Goal: Information Seeking & Learning: Learn about a topic

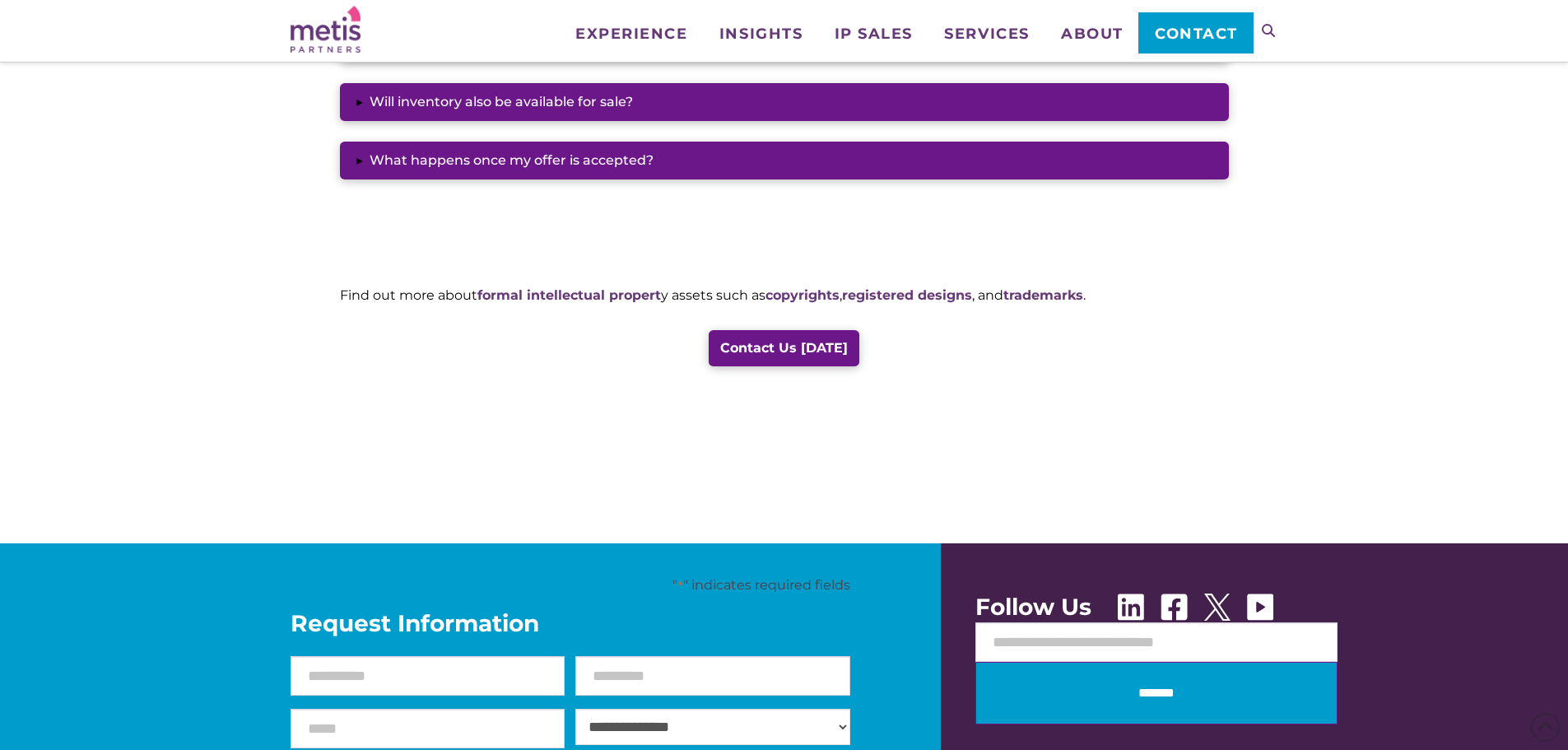
scroll to position [1811, 0]
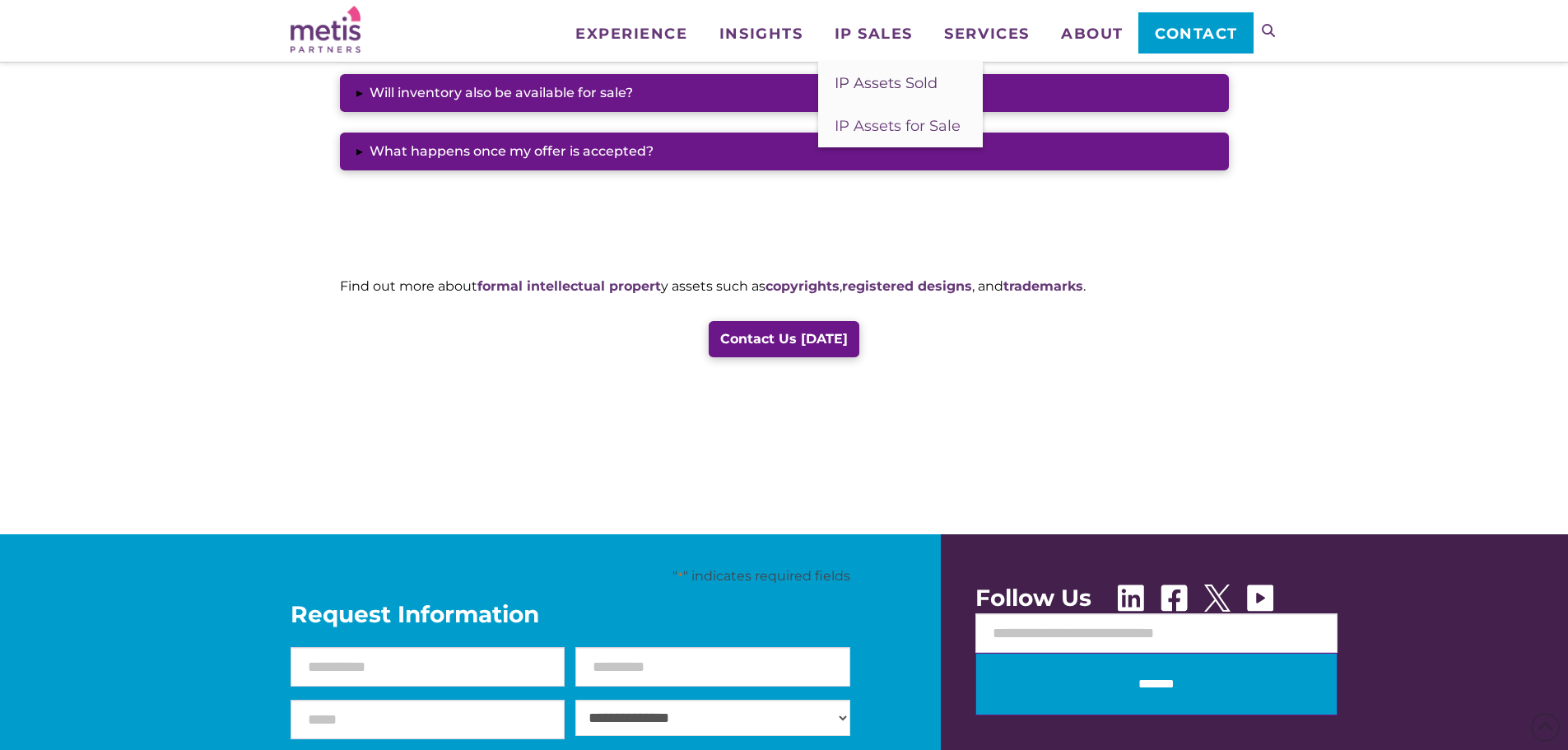
click at [900, 78] on span "IP Assets Sold" at bounding box center [885, 83] width 103 height 18
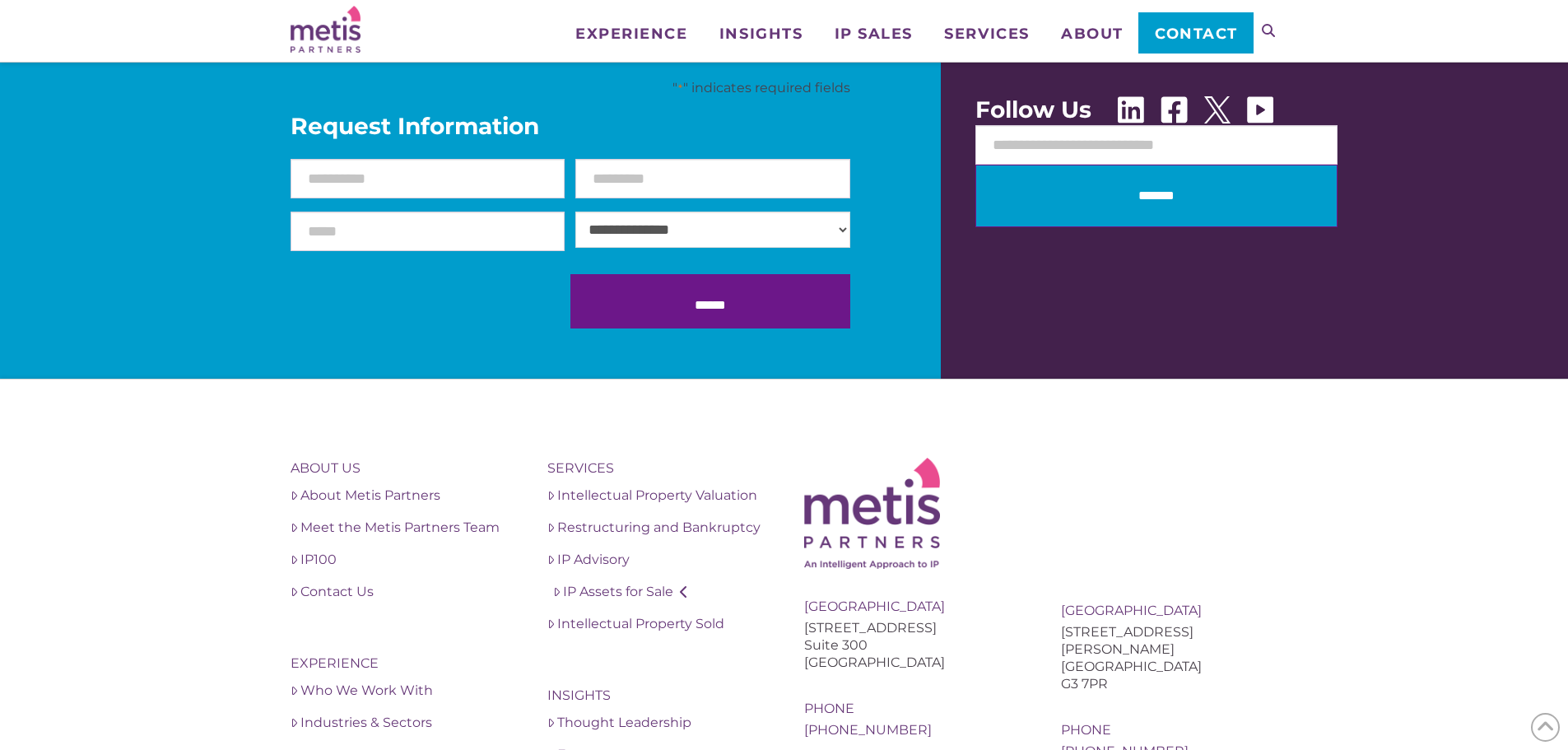
scroll to position [2258, 0]
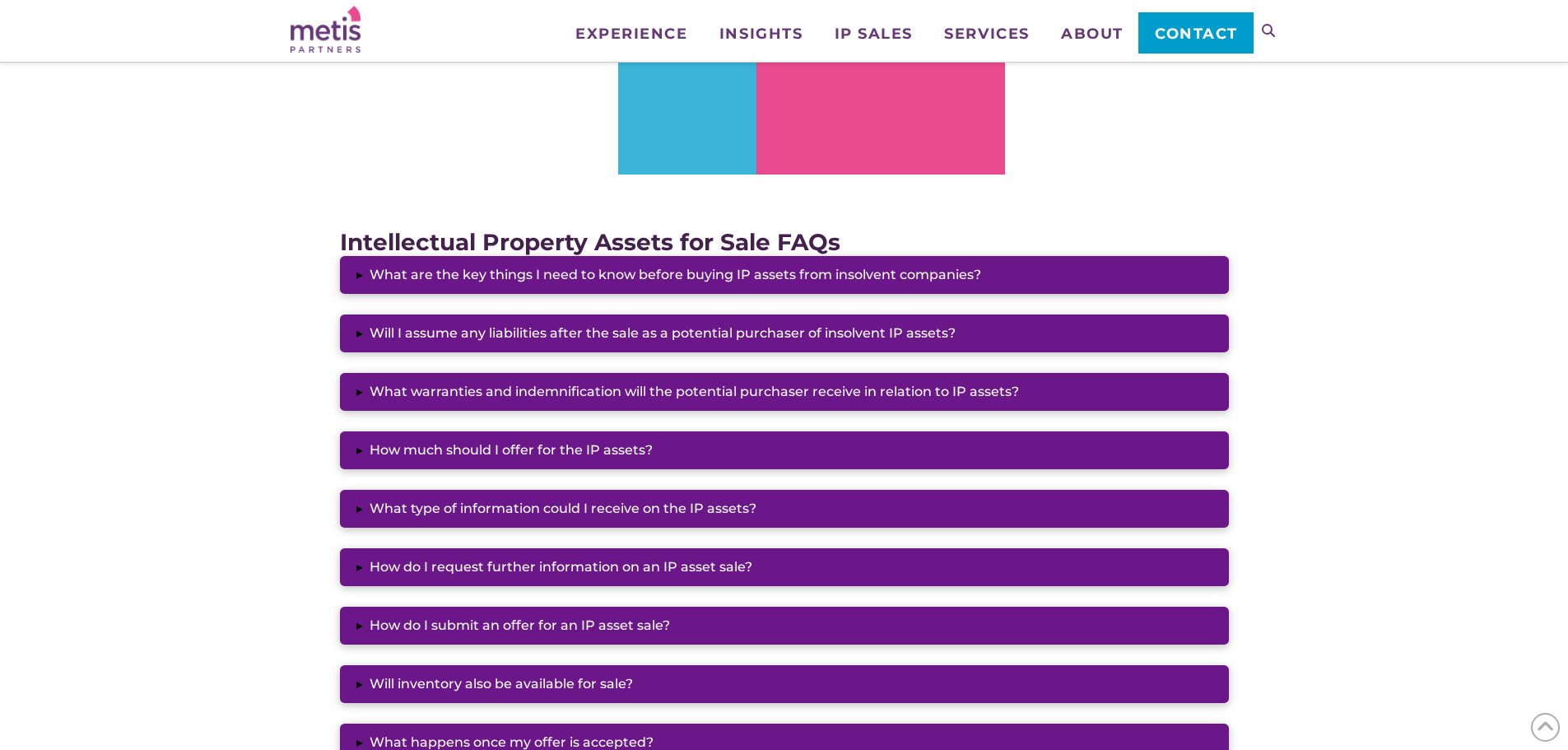
scroll to position [1235, 0]
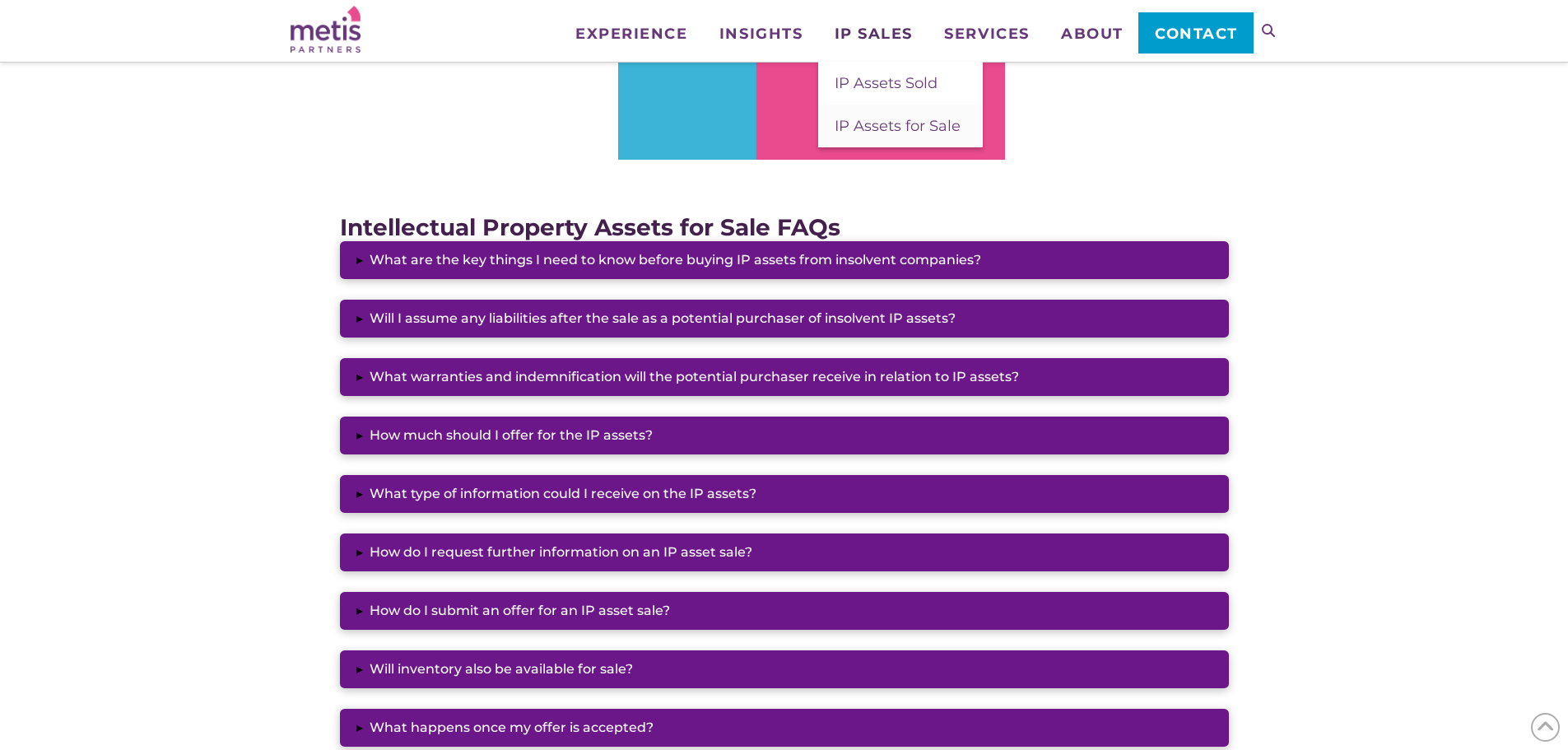
click at [895, 26] on span "IP Sales" at bounding box center [873, 34] width 78 height 15
click at [887, 78] on span "IP Assets Sold" at bounding box center [885, 83] width 103 height 18
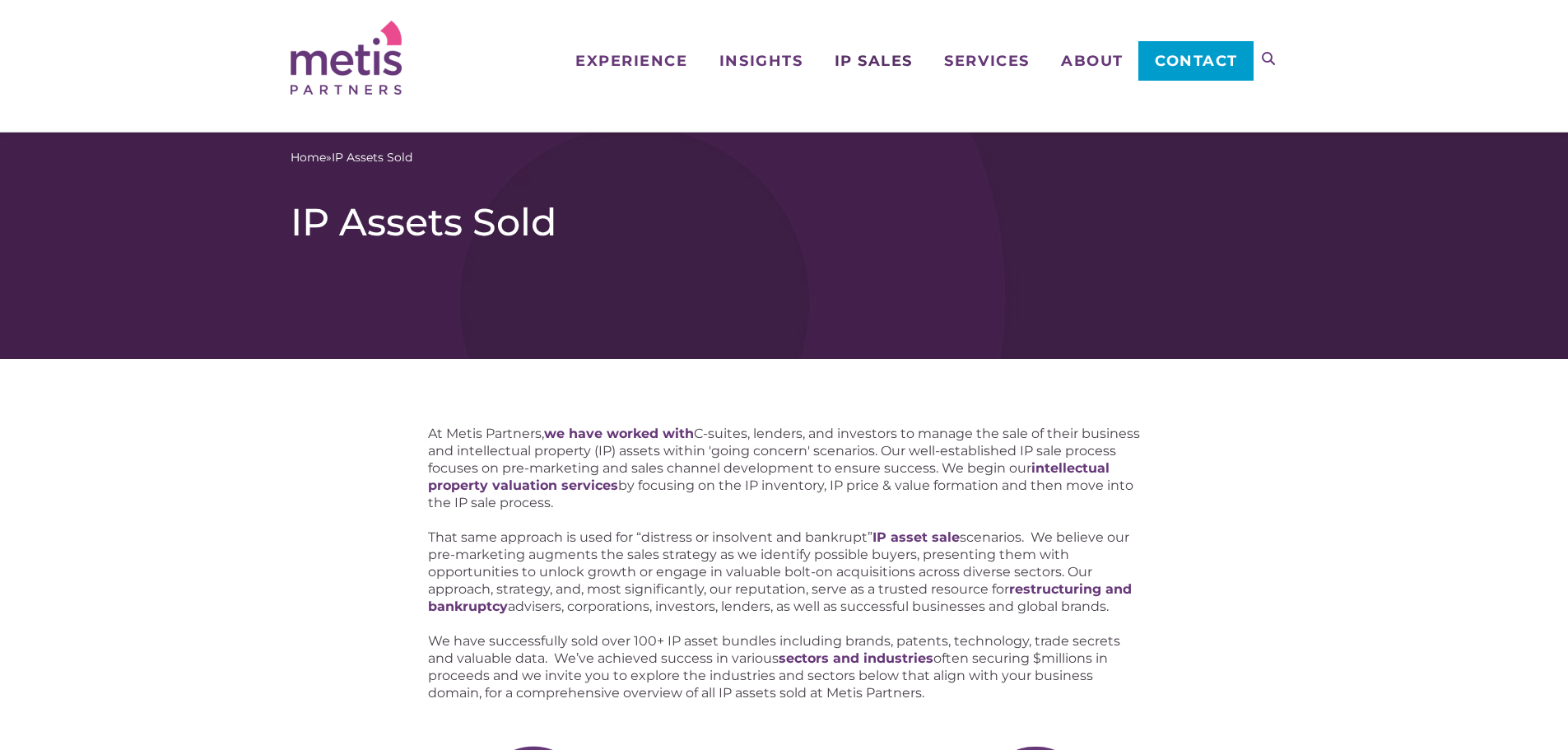
click at [888, 58] on span "IP Sales" at bounding box center [873, 61] width 78 height 15
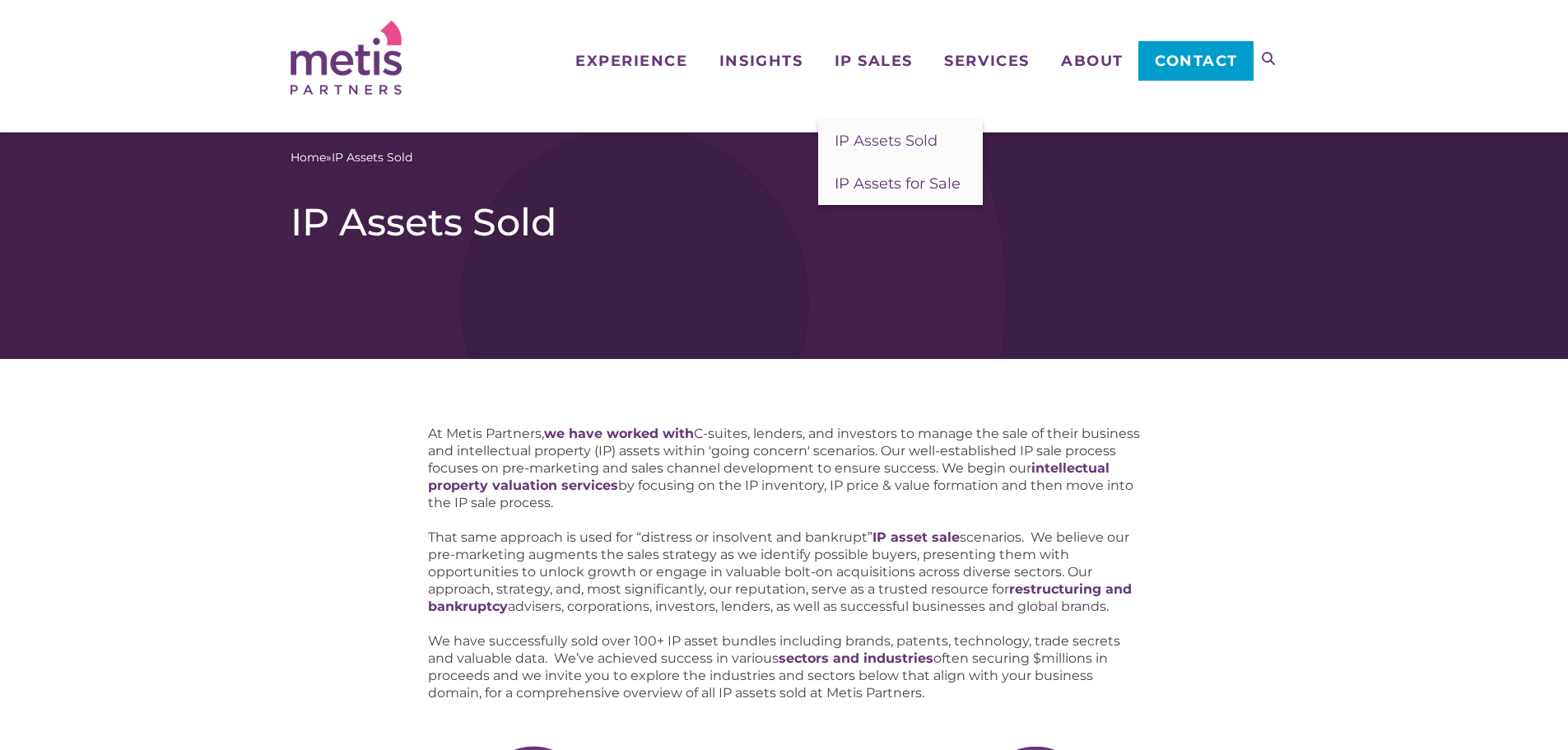
click at [900, 175] on span "IP Assets for Sale" at bounding box center [898, 183] width 126 height 18
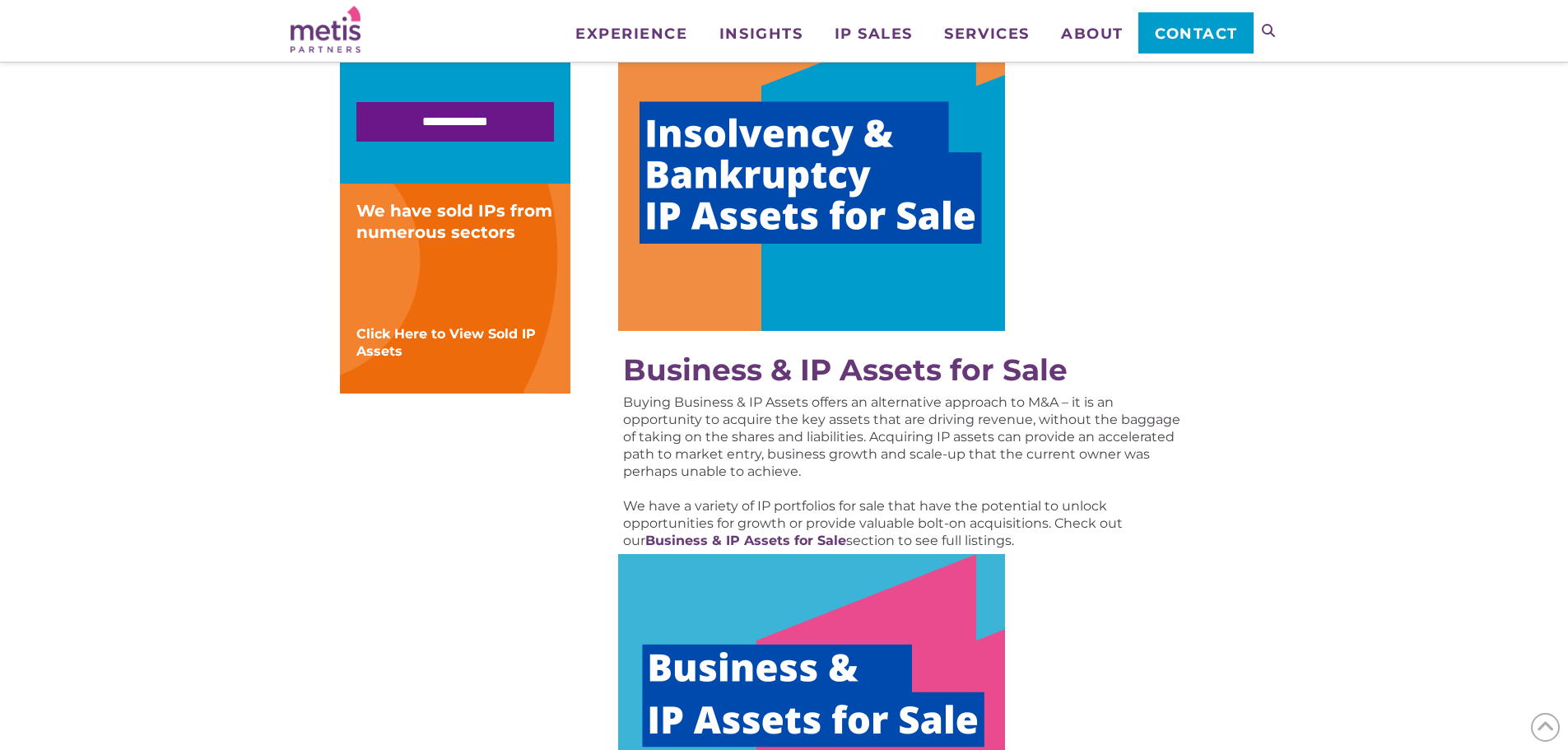
scroll to position [494, 0]
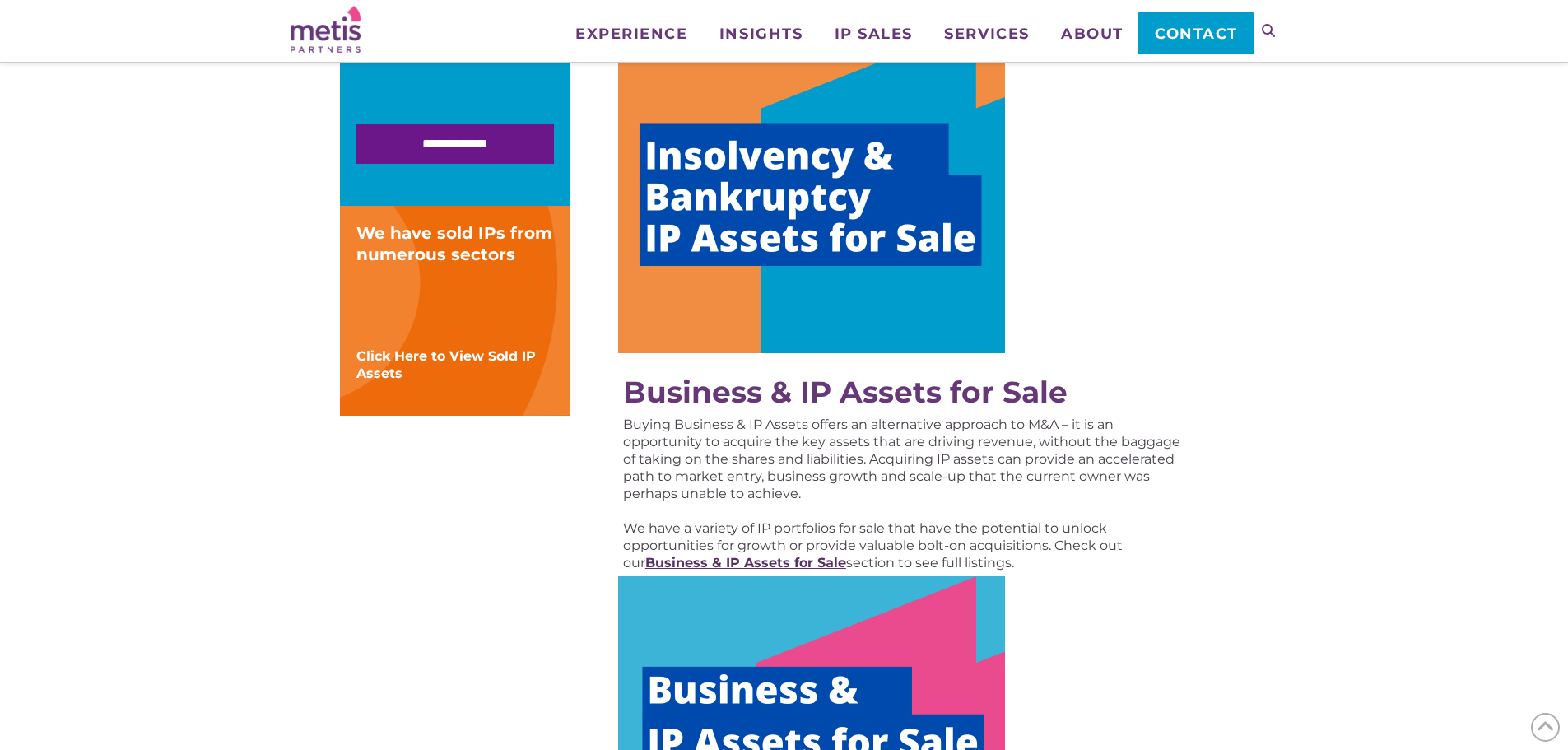
click at [696, 564] on strong "Business & IP Assets for Sale" at bounding box center [745, 562] width 201 height 16
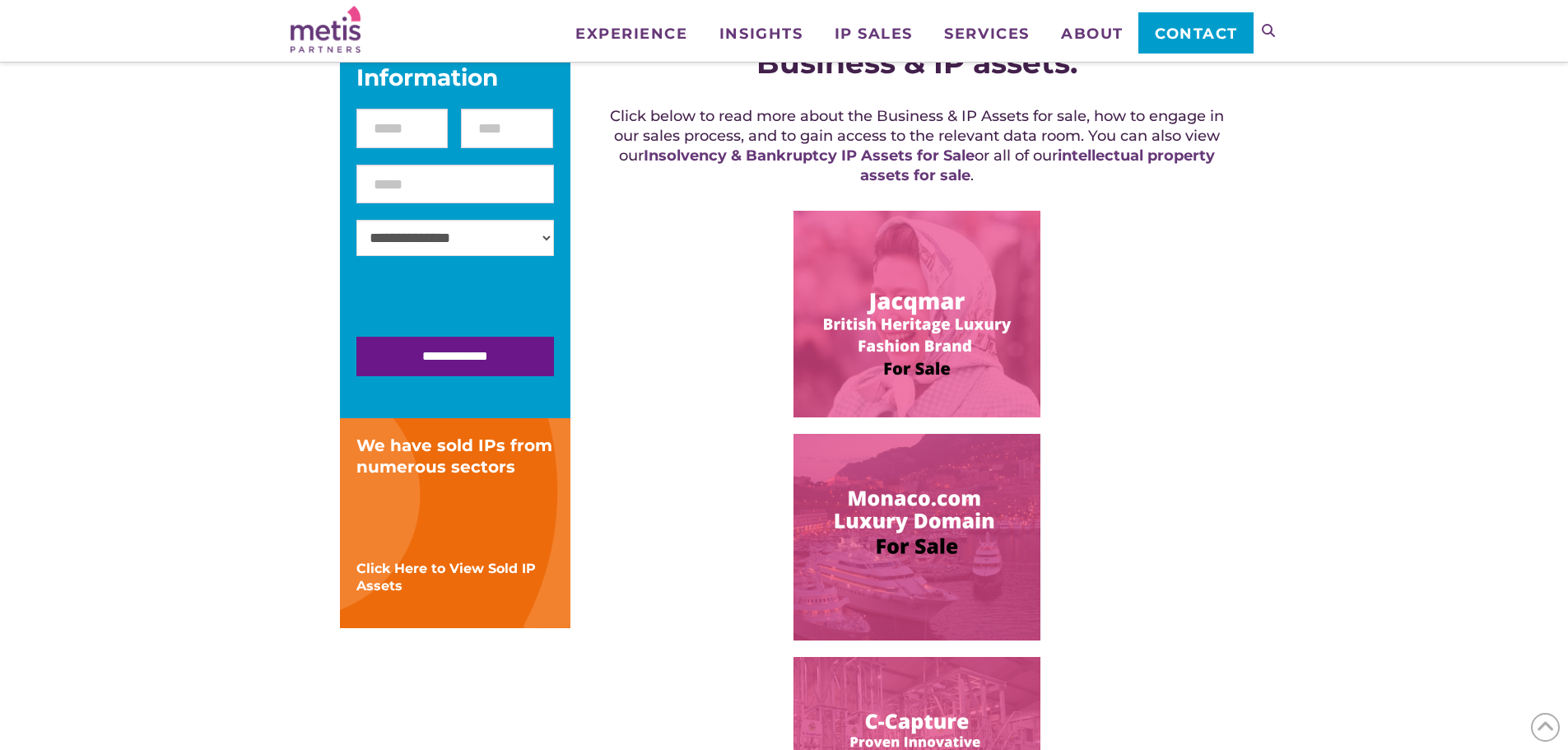
scroll to position [411, 0]
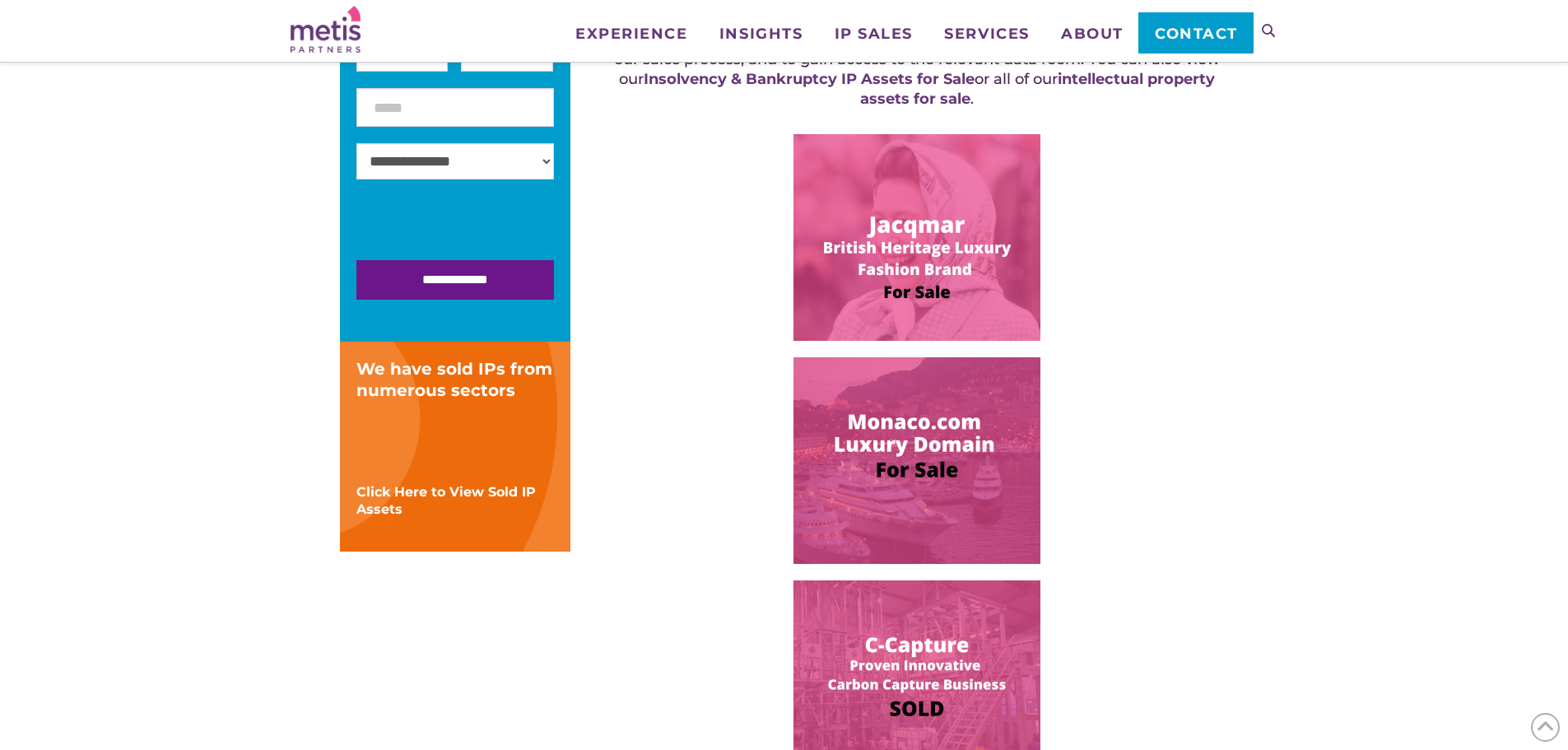
click at [925, 467] on img at bounding box center [916, 460] width 247 height 207
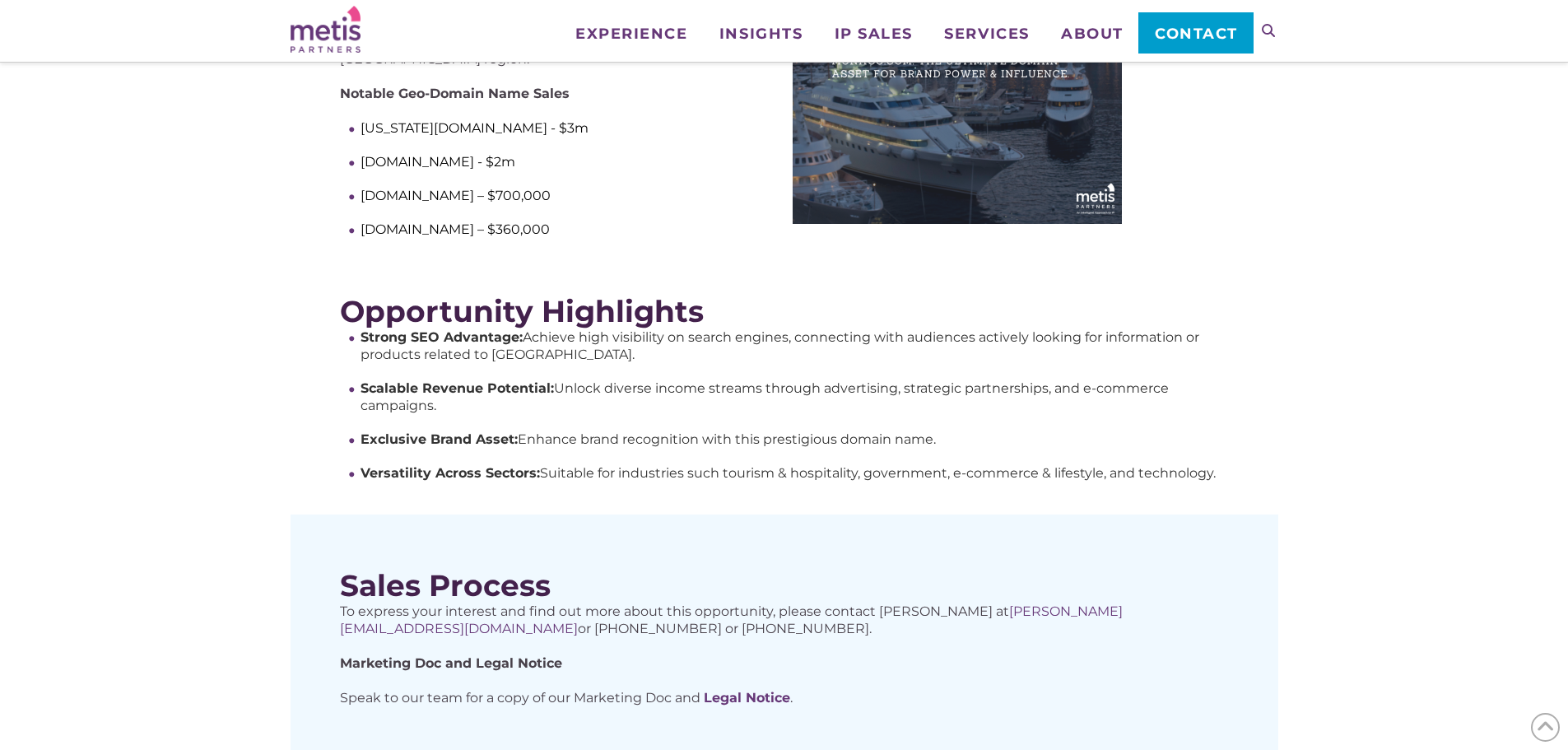
scroll to position [411, 0]
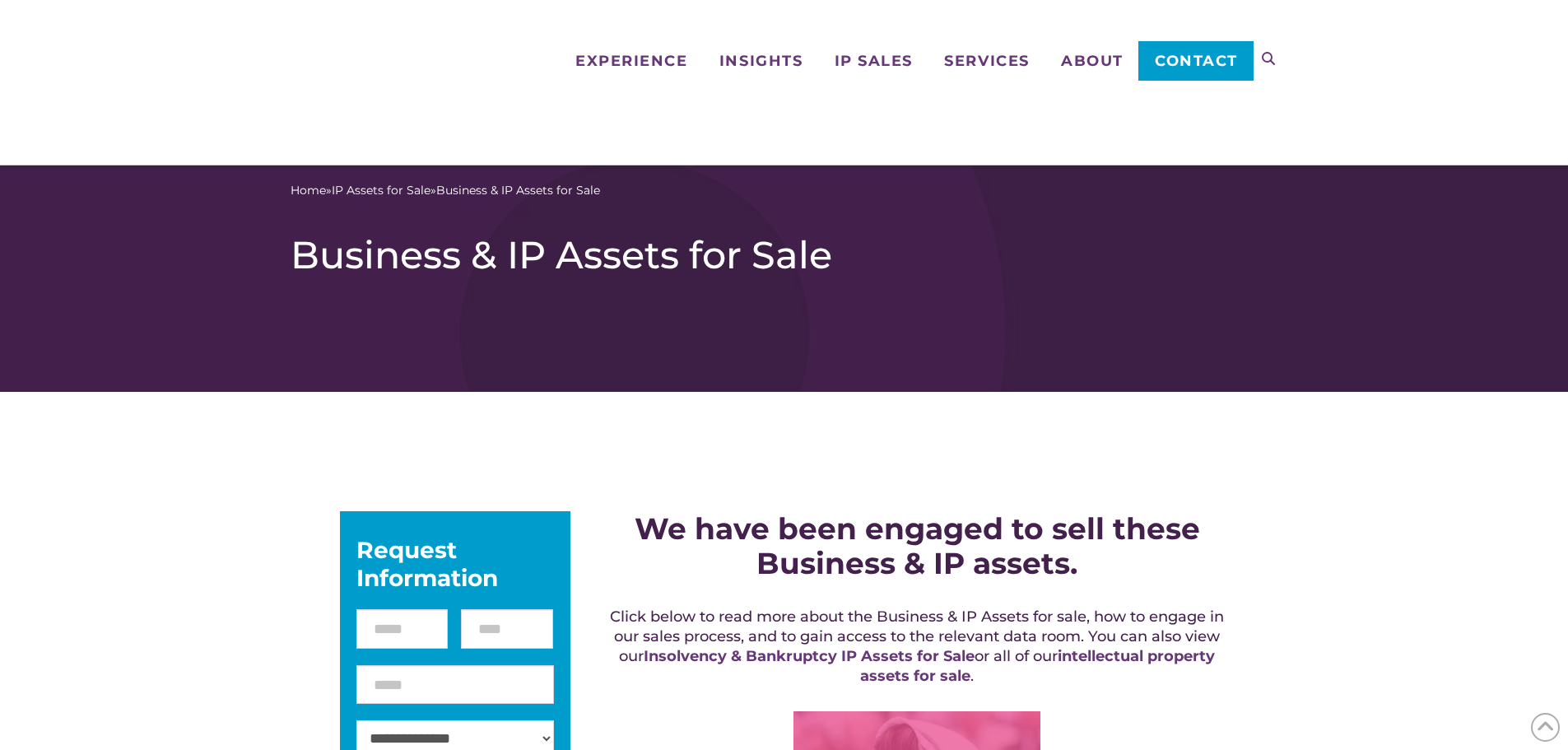
scroll to position [577, 0]
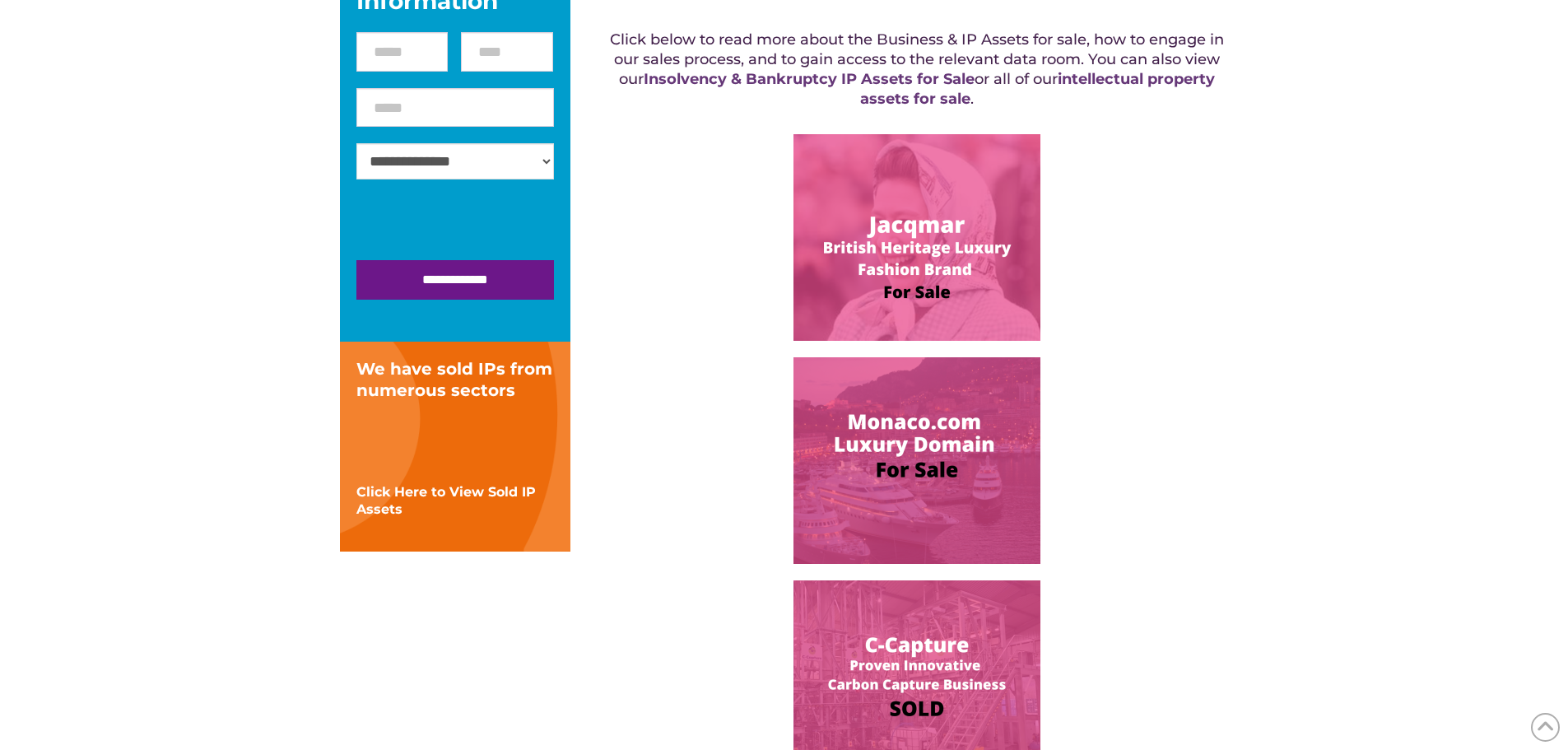
click at [900, 292] on img at bounding box center [916, 237] width 247 height 207
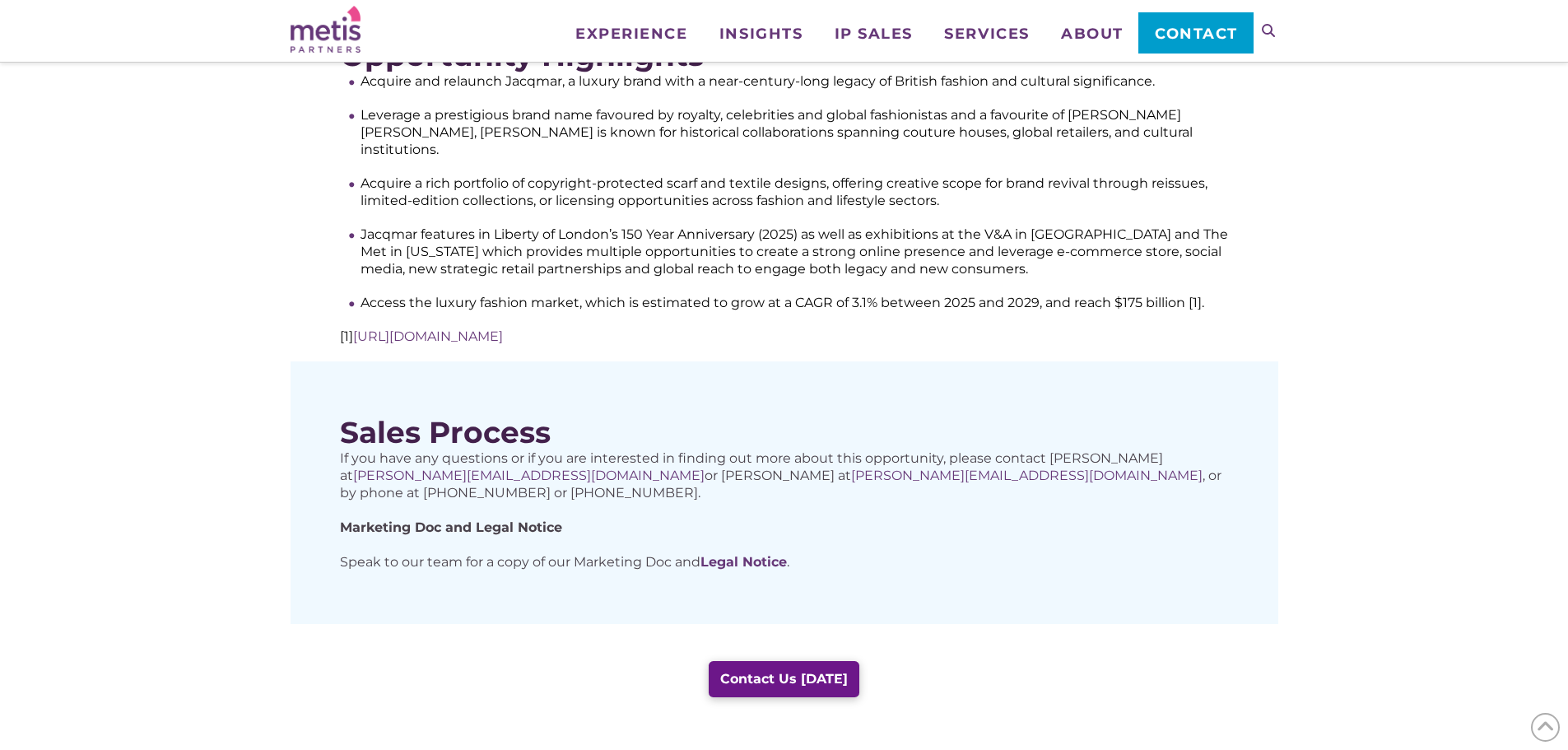
scroll to position [824, 0]
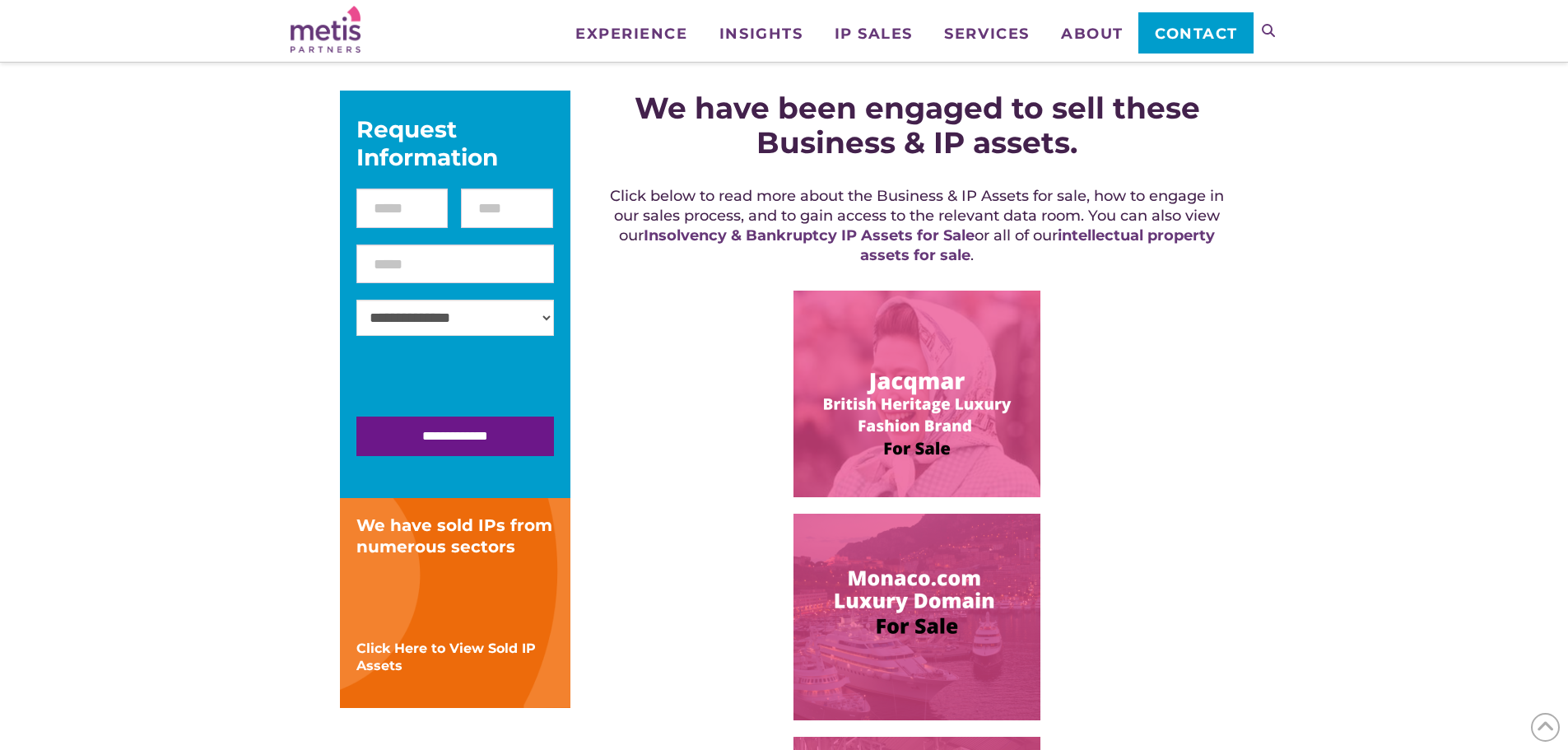
scroll to position [248, 0]
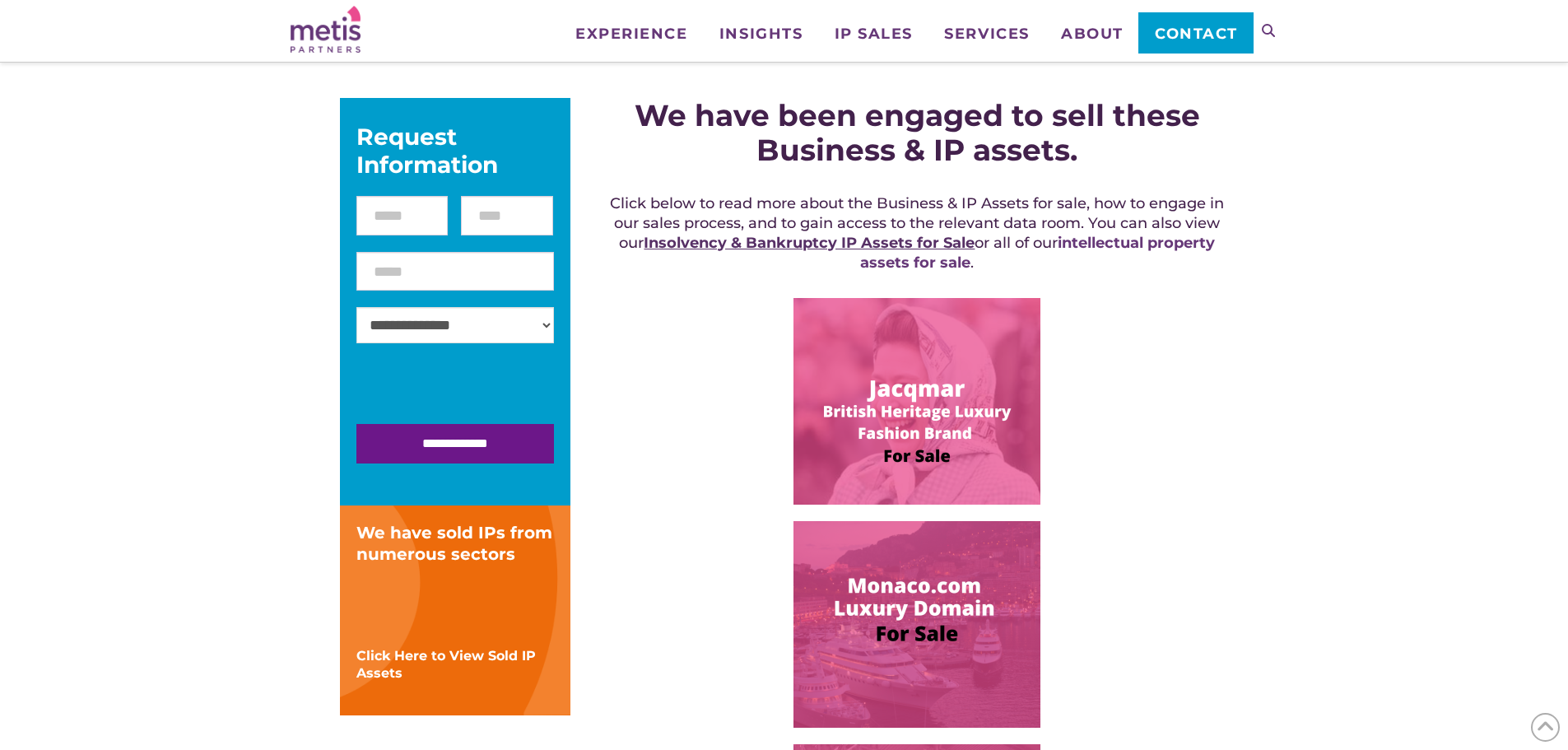
click at [895, 249] on link "Insolvency & Bankruptcy IP Assets for Sale" at bounding box center [809, 242] width 331 height 18
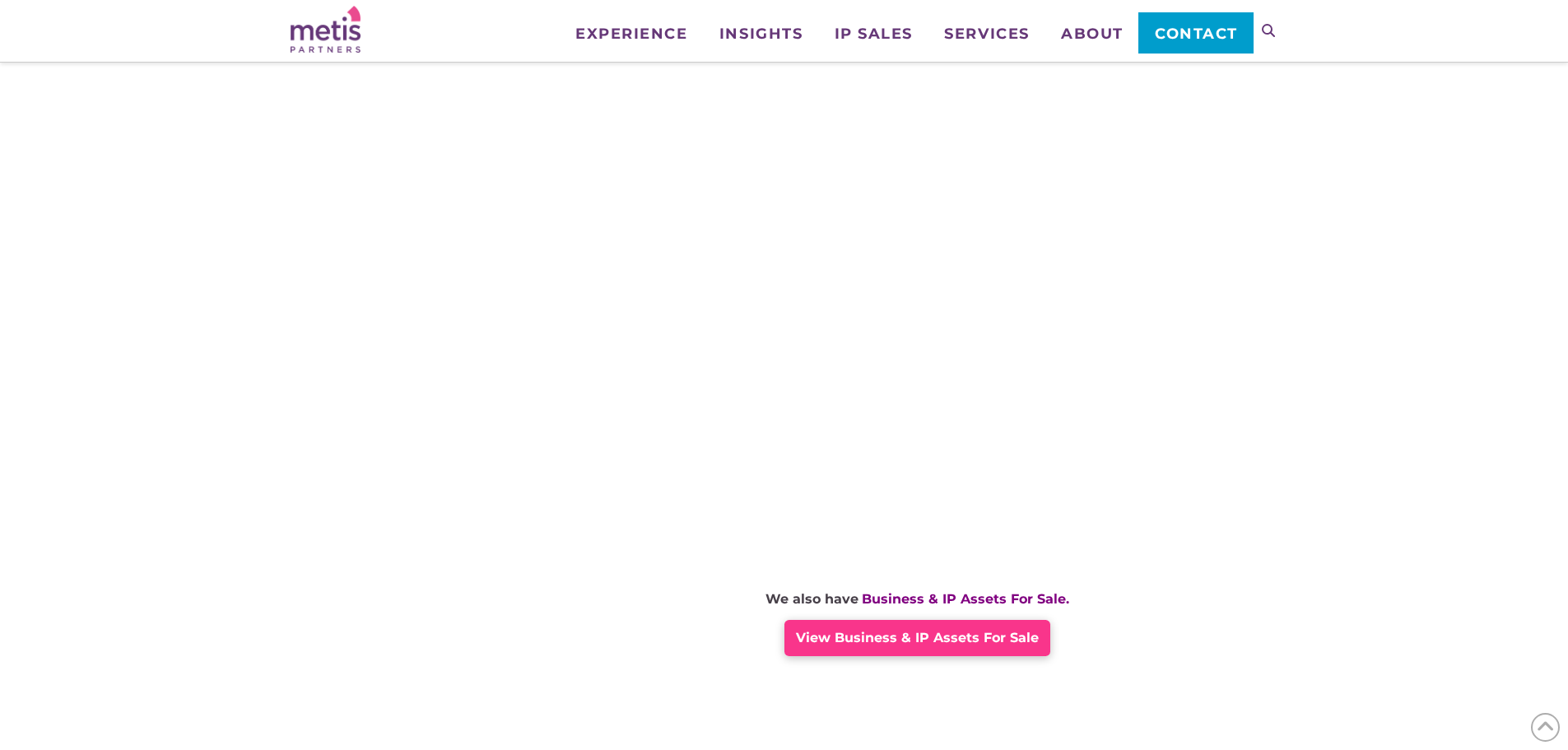
scroll to position [1071, 0]
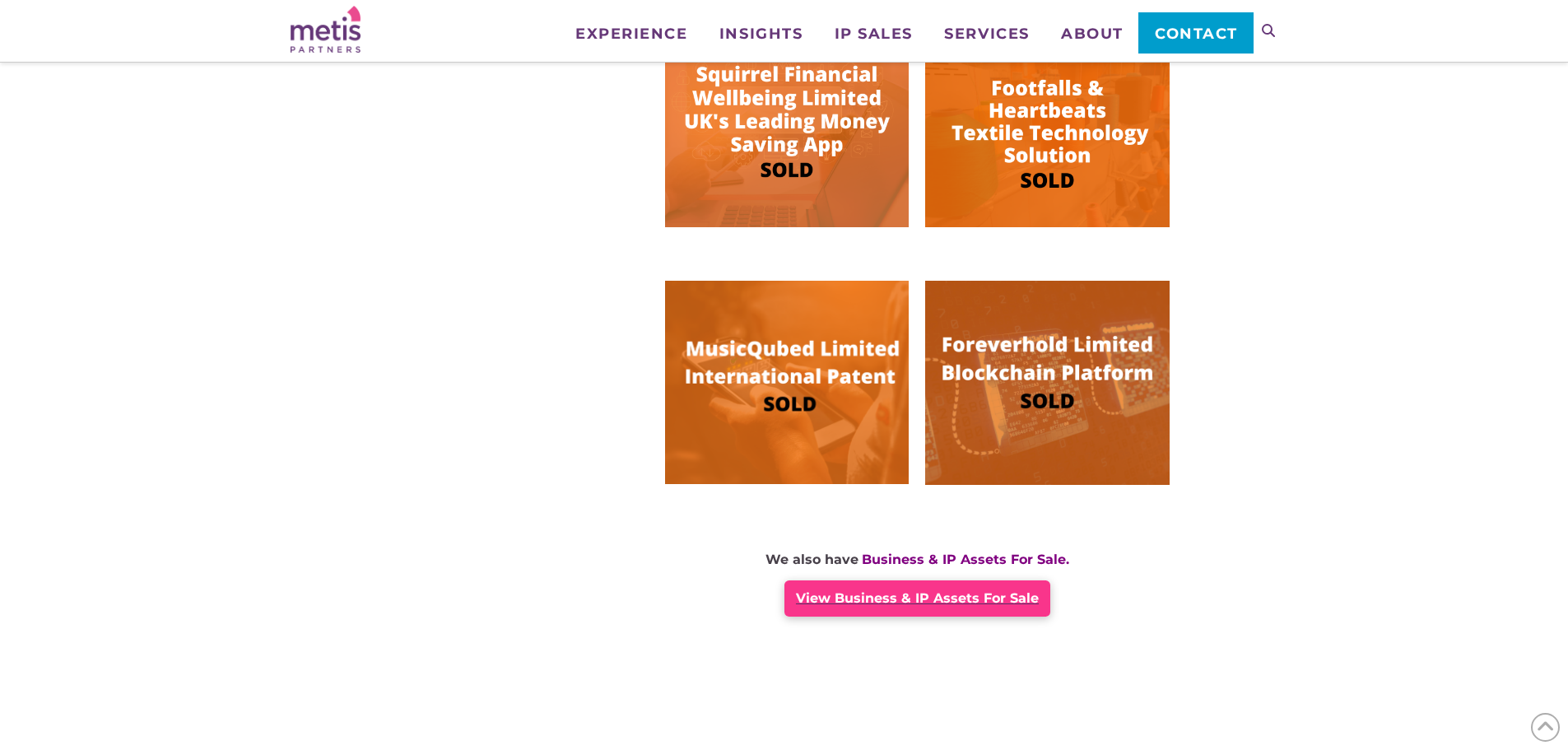
click at [992, 605] on span "View Business & IP Assets For Sale" at bounding box center [917, 598] width 243 height 16
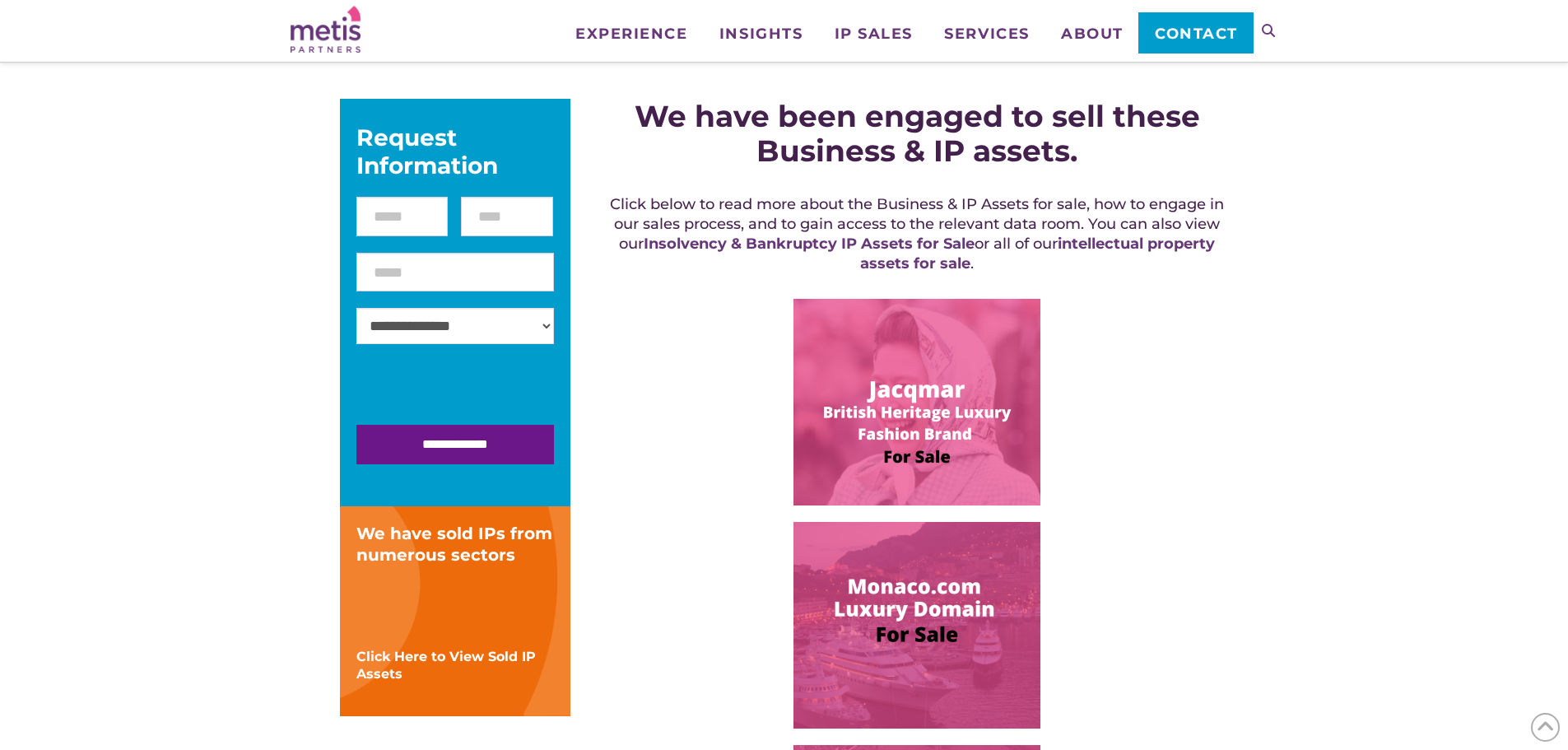
scroll to position [329, 0]
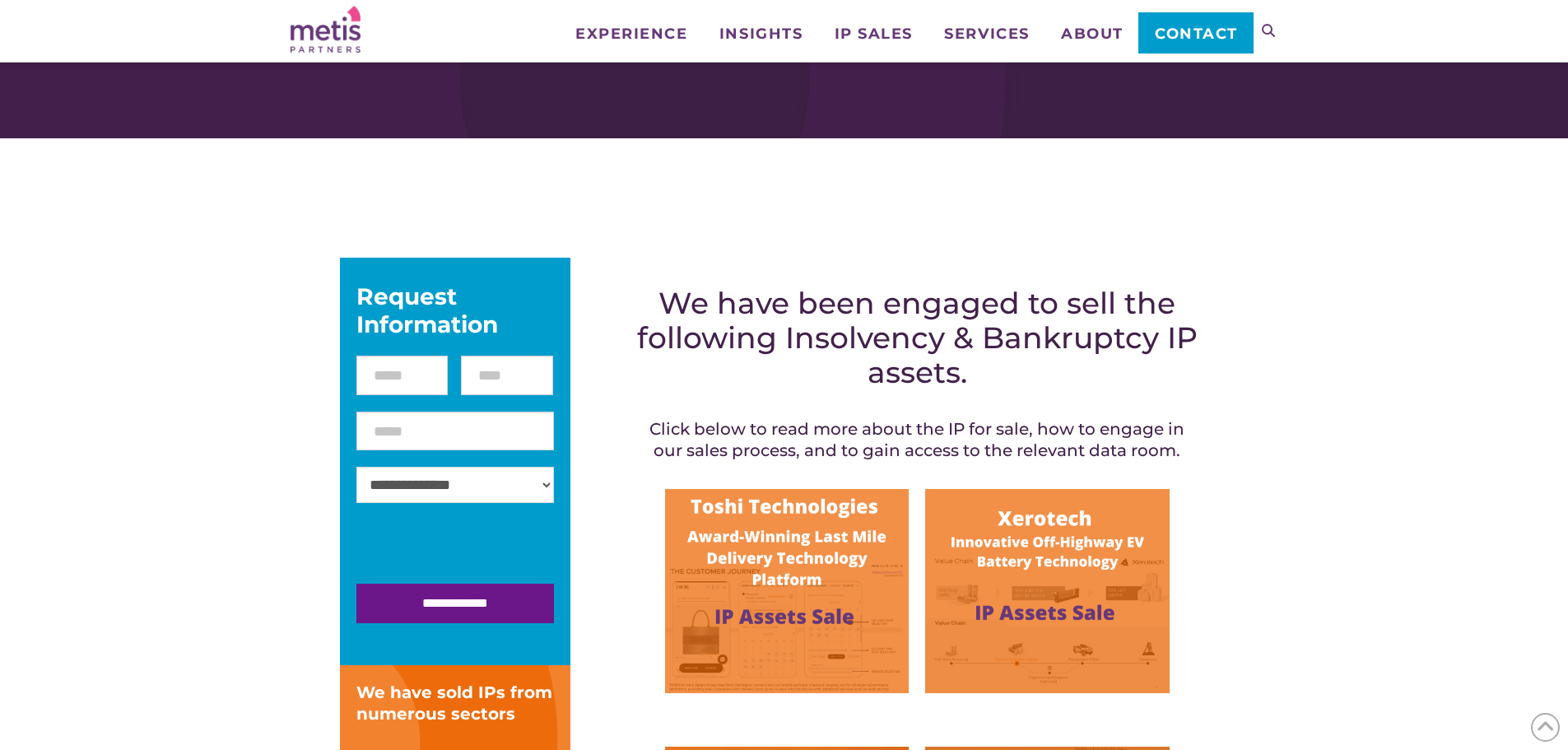
scroll to position [82, 0]
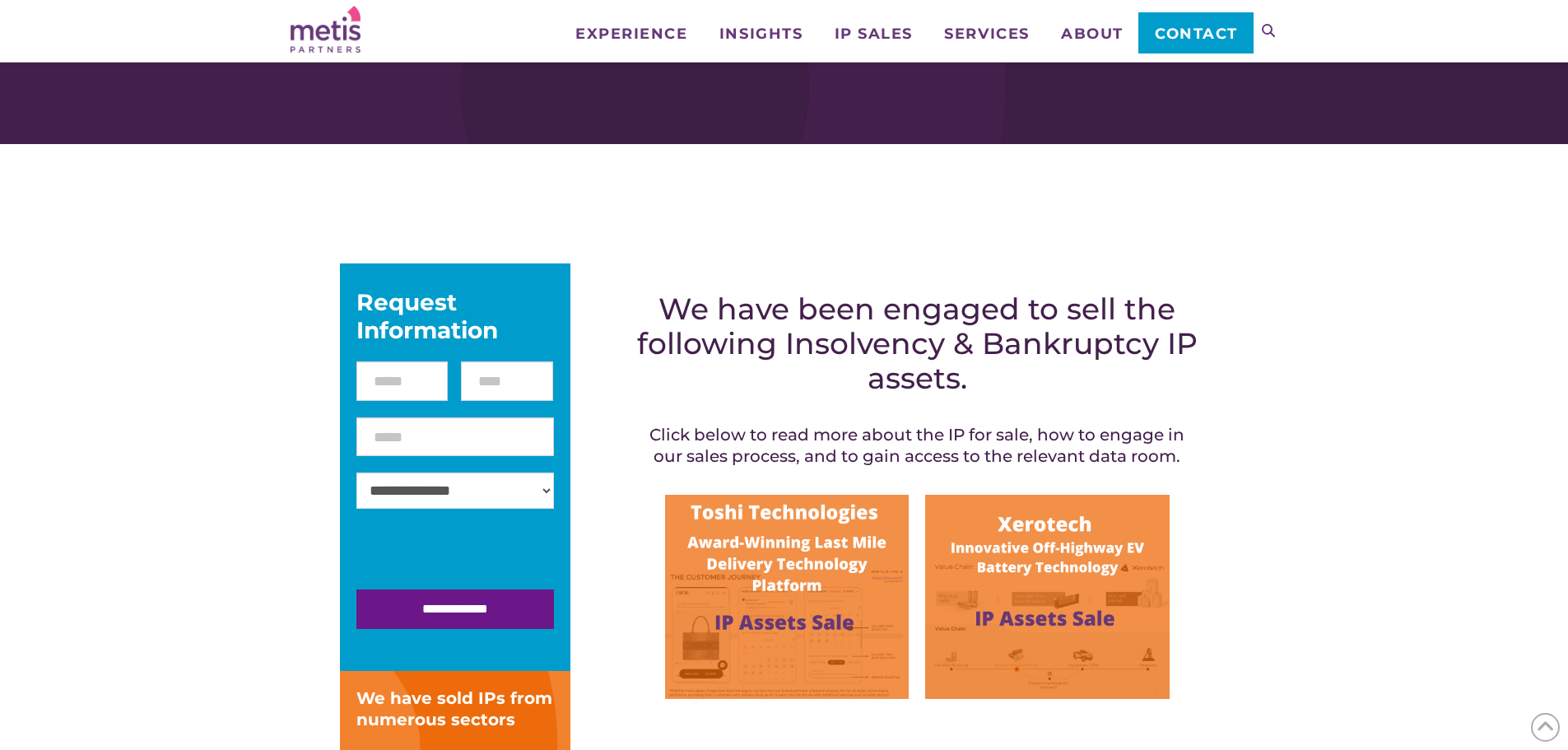
click at [782, 541] on img at bounding box center [786, 597] width 243 height 204
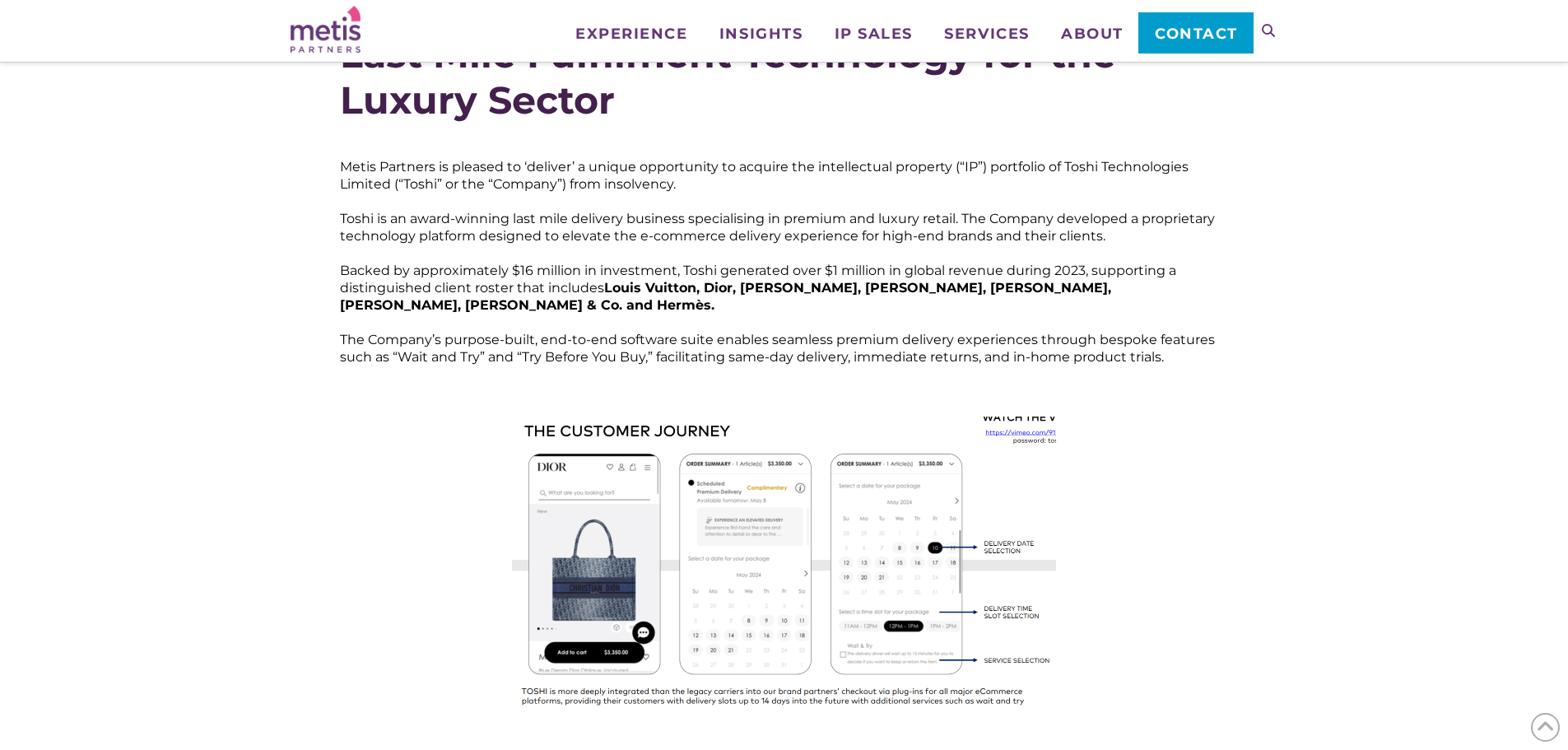
scroll to position [329, 0]
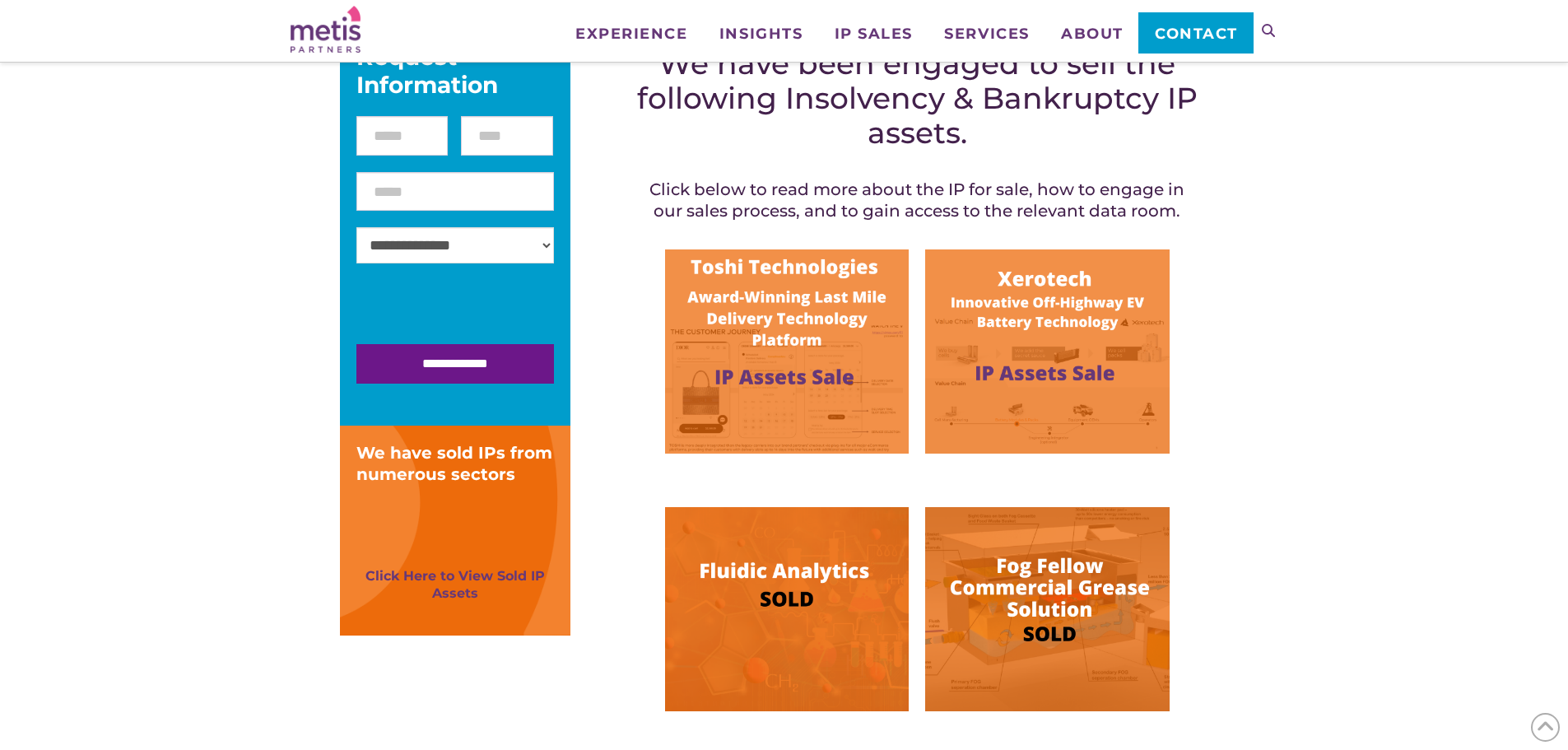
scroll to position [380, 0]
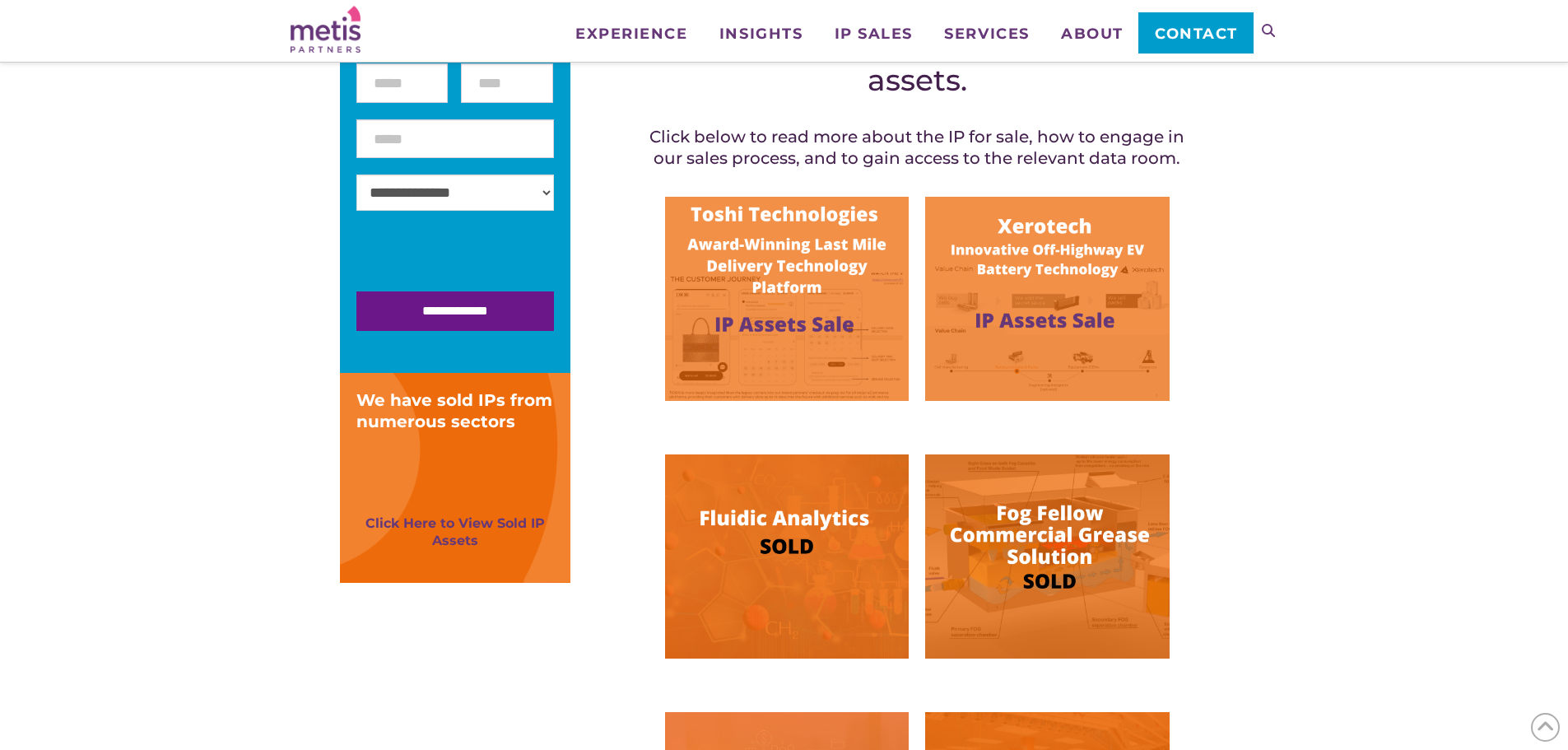
click at [1078, 270] on img at bounding box center [1047, 299] width 243 height 204
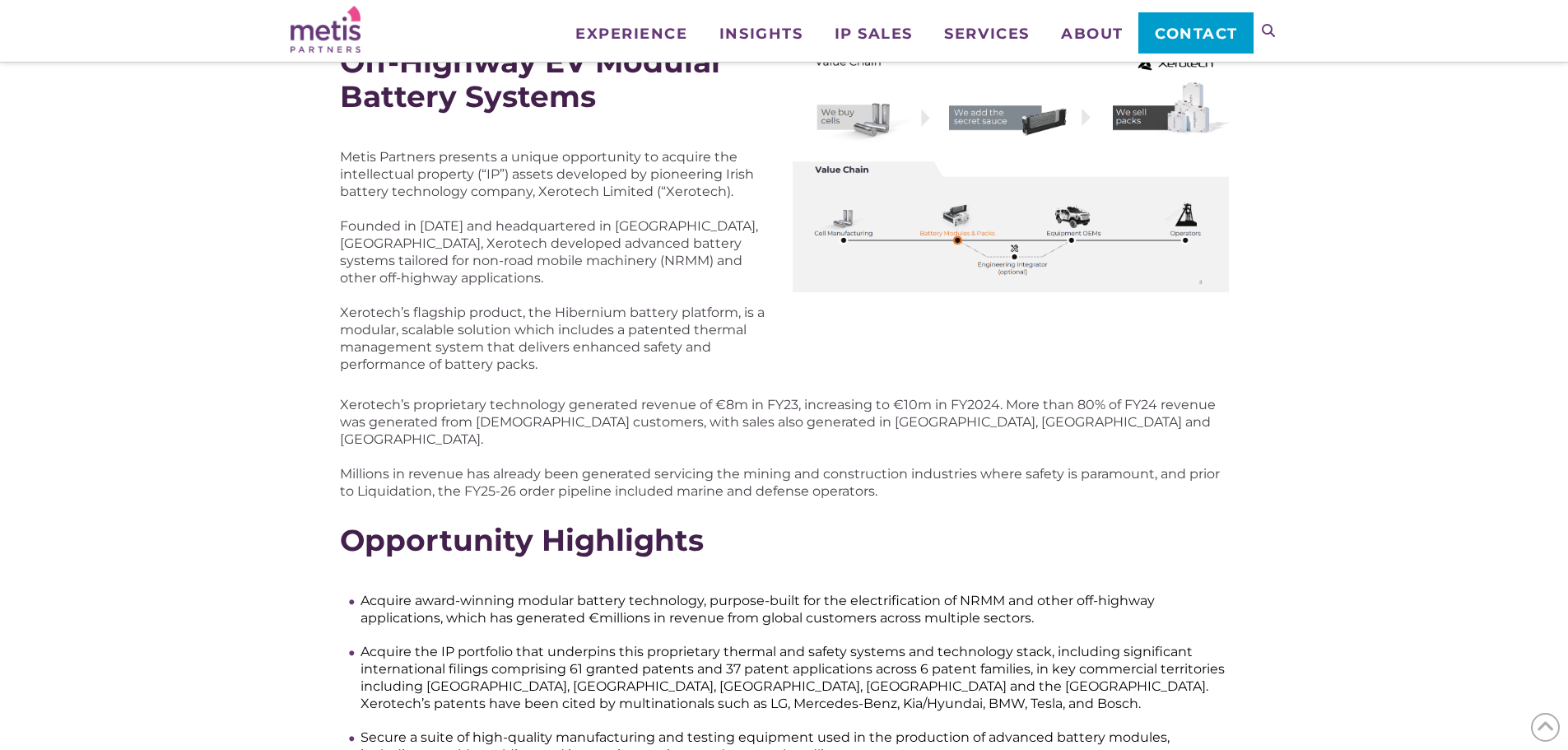
scroll to position [329, 0]
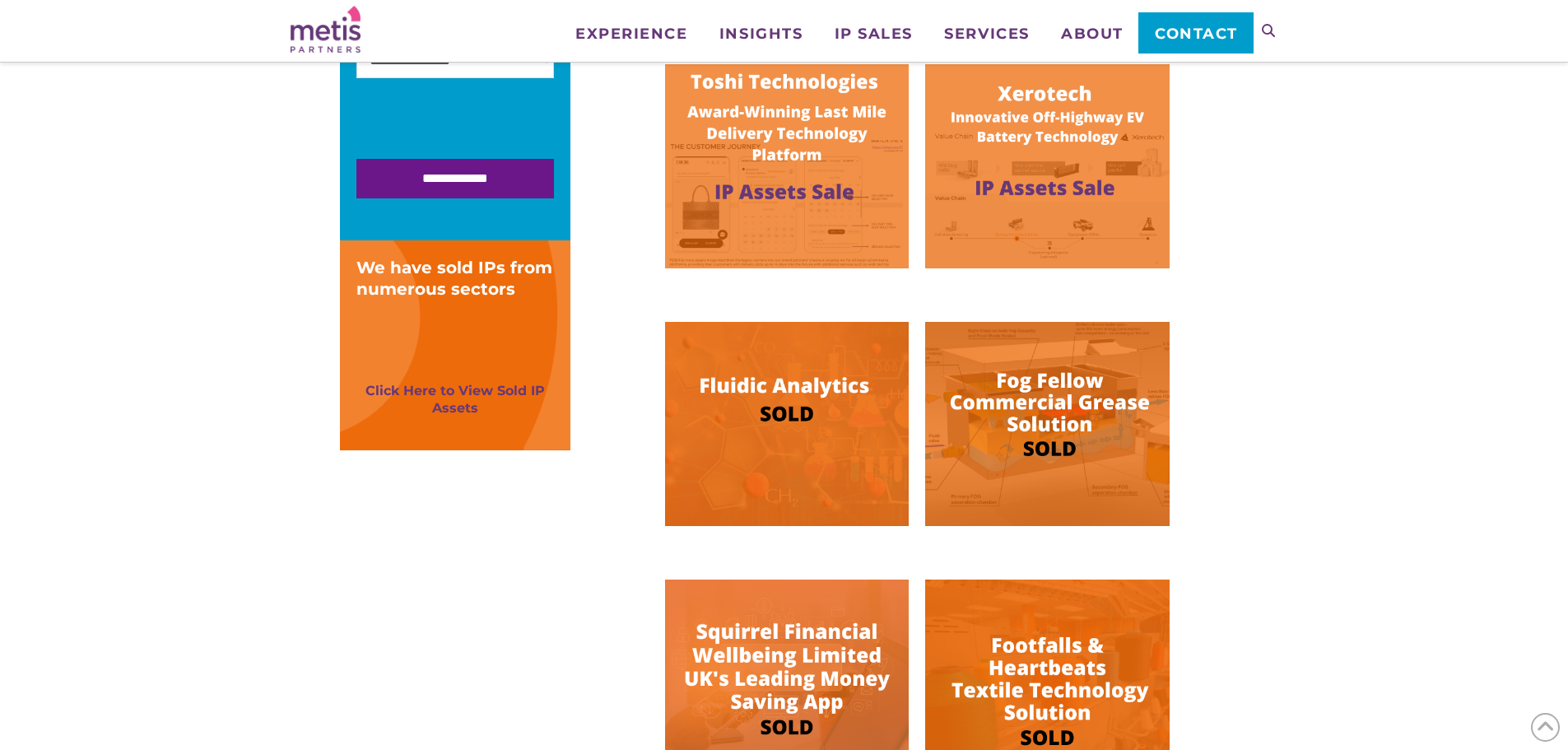
scroll to position [380, 0]
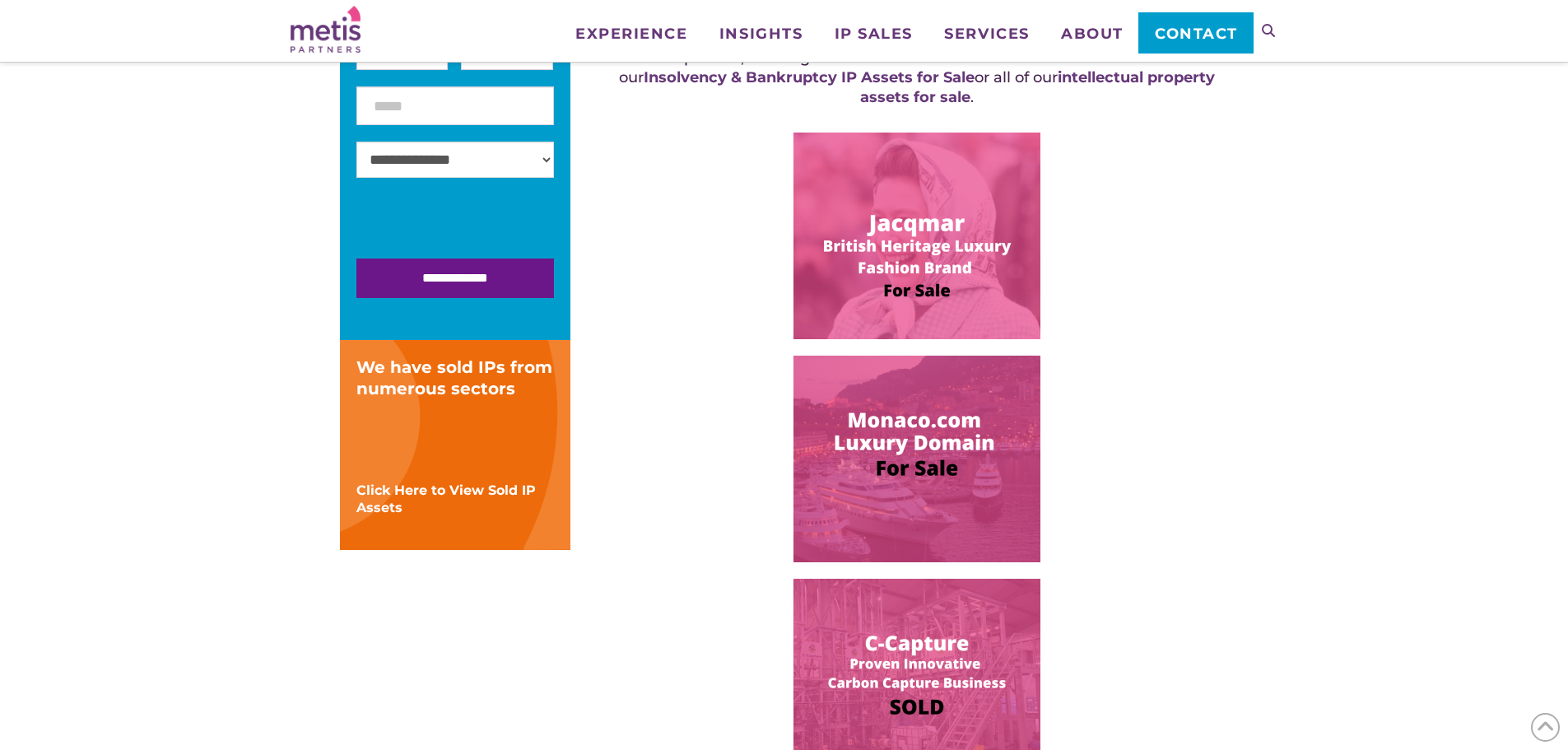
scroll to position [248, 0]
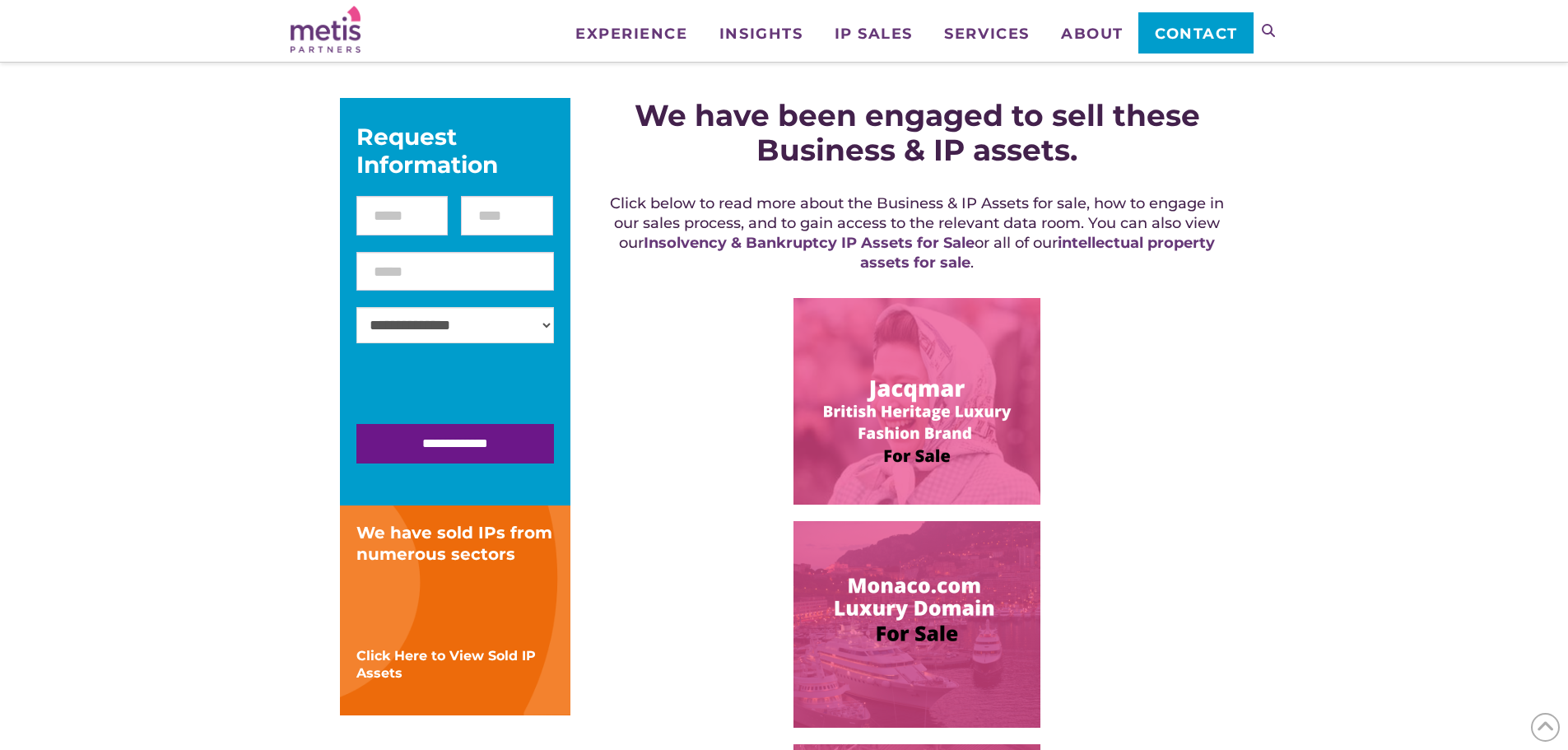
drag, startPoint x: 0, startPoint y: 0, endPoint x: 1337, endPoint y: 520, distance: 1434.6
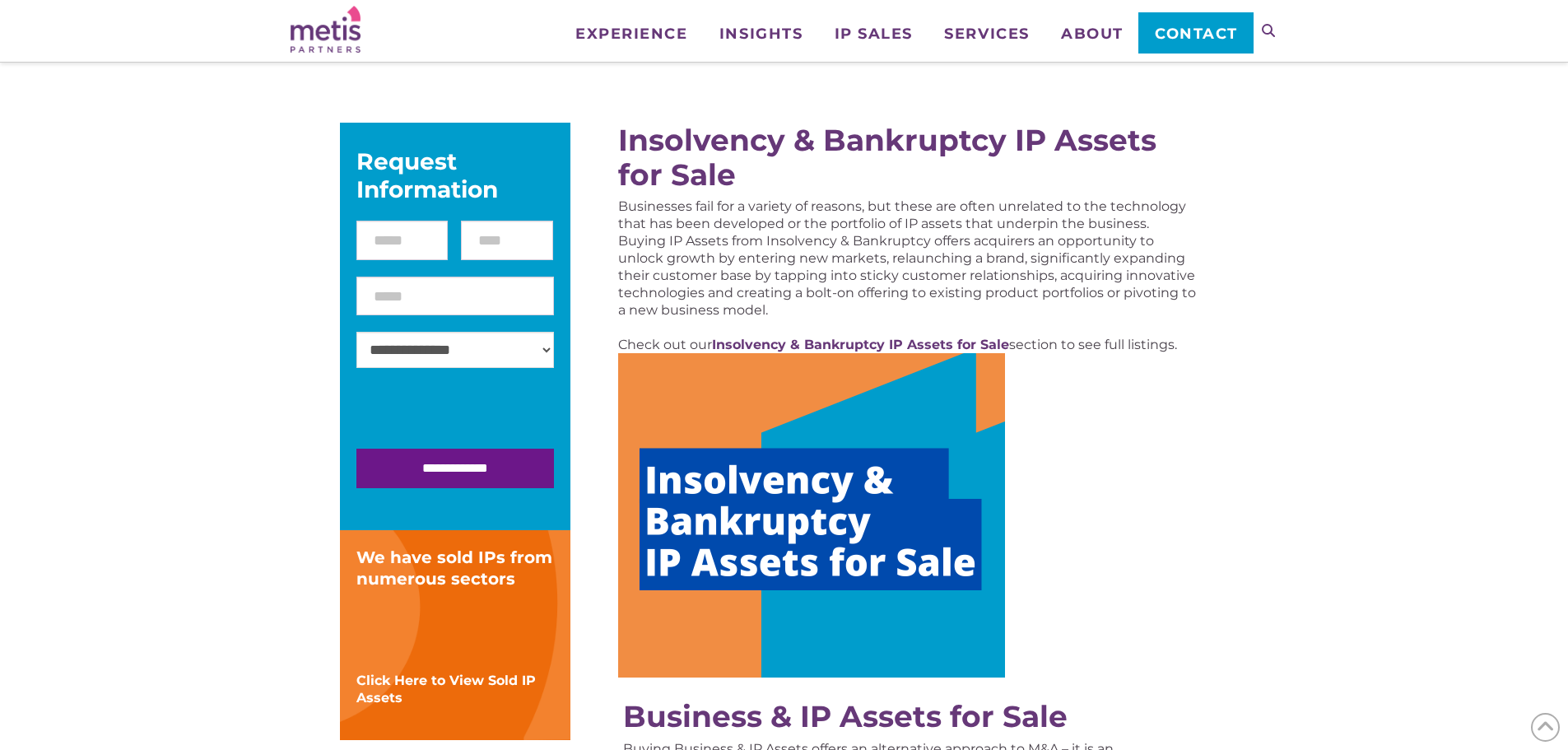
scroll to position [165, 0]
